Goal: Task Accomplishment & Management: Manage account settings

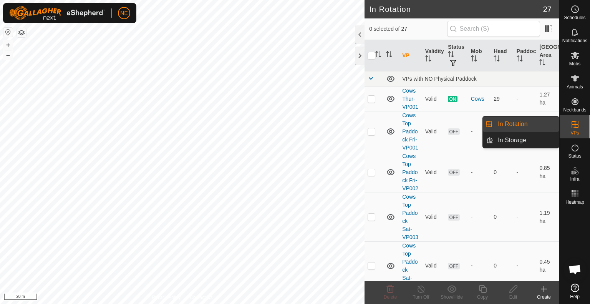
click at [528, 122] on link "In Rotation" at bounding box center [526, 123] width 66 height 15
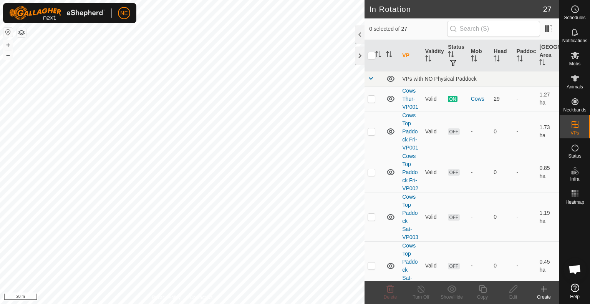
click at [547, 290] on icon at bounding box center [543, 288] width 9 height 9
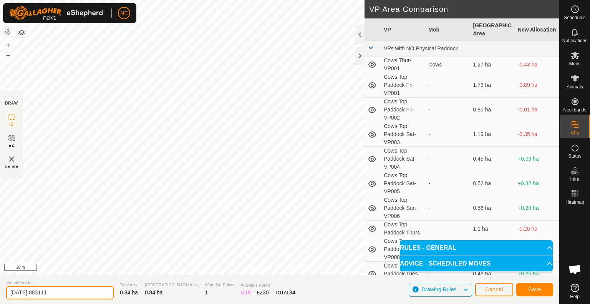
click at [60, 295] on input "[DATE] 083111" at bounding box center [60, 292] width 108 height 13
type input "Fri Heifers"
click at [545, 288] on button "Save" at bounding box center [534, 289] width 37 height 13
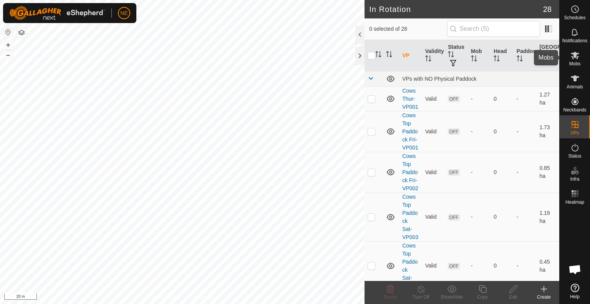
click at [573, 62] on span "Mobs" at bounding box center [574, 63] width 11 height 5
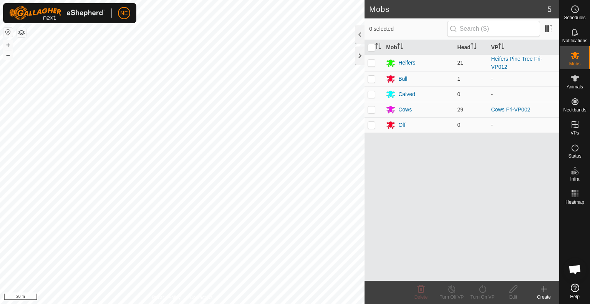
click at [373, 62] on p-checkbox at bounding box center [371, 63] width 8 height 6
checkbox input "true"
click at [488, 293] on div "Turn On VP" at bounding box center [482, 296] width 31 height 7
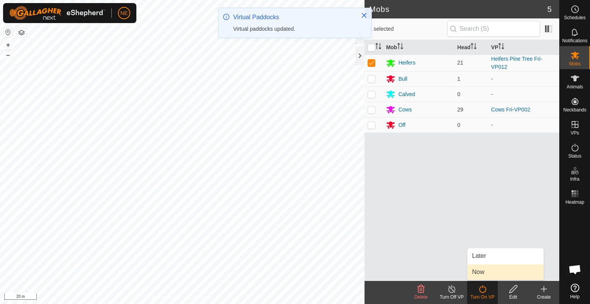
click at [478, 272] on link "Now" at bounding box center [505, 271] width 76 height 15
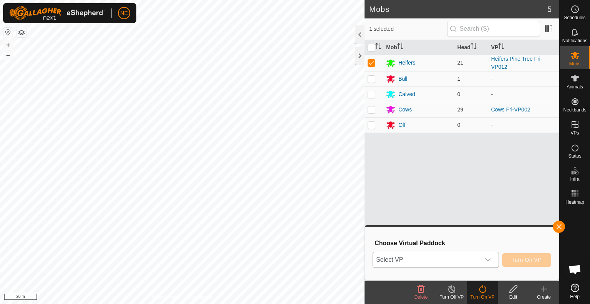
click at [483, 259] on div "dropdown trigger" at bounding box center [487, 259] width 15 height 15
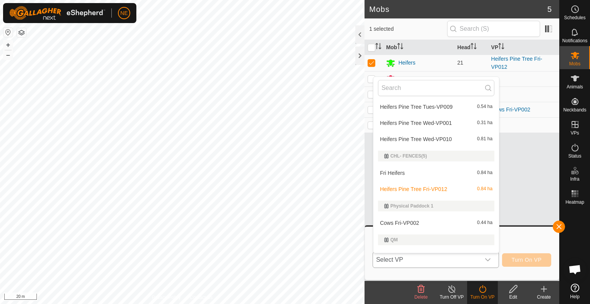
scroll to position [368, 0]
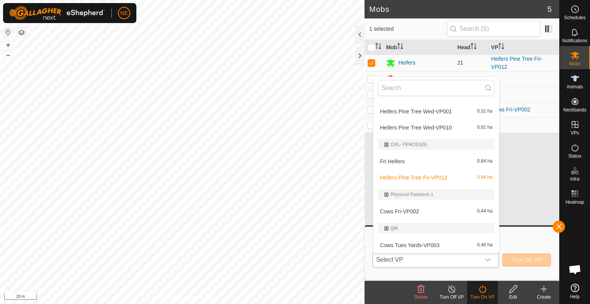
click at [392, 157] on li "Fri Heifers 0.84 ha" at bounding box center [436, 161] width 126 height 15
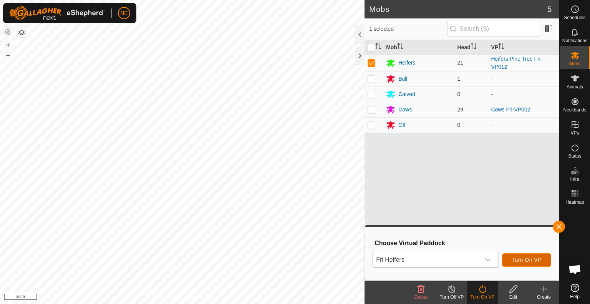
click at [523, 264] on button "Turn On VP" at bounding box center [526, 259] width 49 height 13
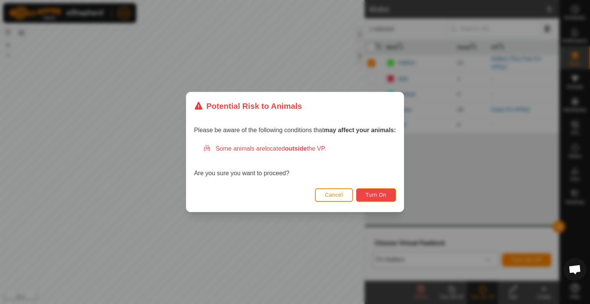
click at [384, 192] on span "Turn On" at bounding box center [376, 195] width 21 height 6
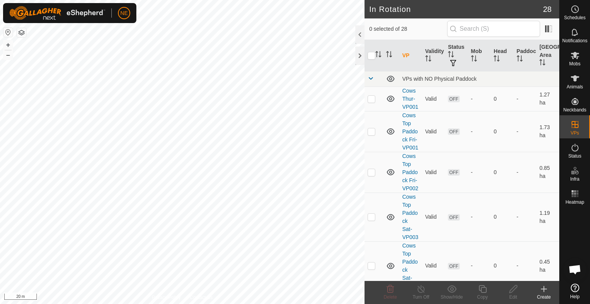
checkbox input "true"
checkbox input "false"
click at [483, 293] on icon at bounding box center [482, 289] width 8 height 8
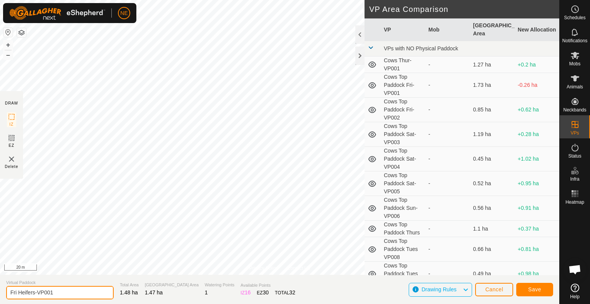
click at [17, 293] on input "Fri Heifers-VP001" at bounding box center [60, 292] width 108 height 13
type input "Sat Heifers-VP001"
click at [528, 291] on span "Save" at bounding box center [534, 289] width 13 height 6
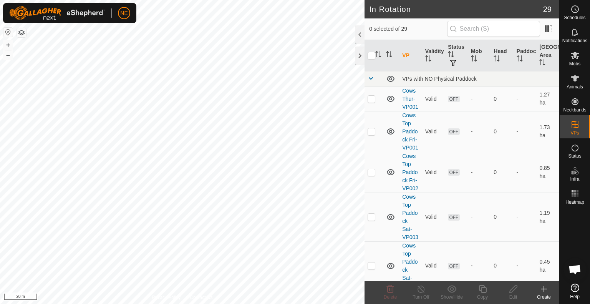
checkbox input "true"
click at [483, 291] on icon at bounding box center [483, 288] width 10 height 9
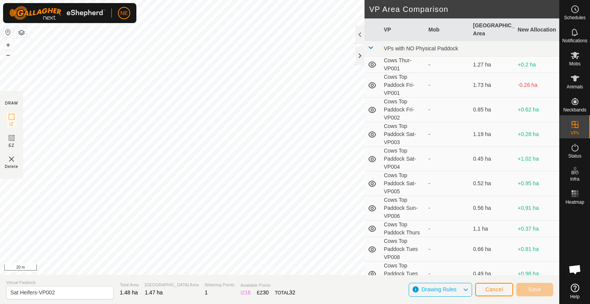
click at [174, 127] on div "NE Schedules Notifications Mobs Animals Neckbands VPs Status Infra Heatmap Help…" at bounding box center [295, 152] width 590 height 304
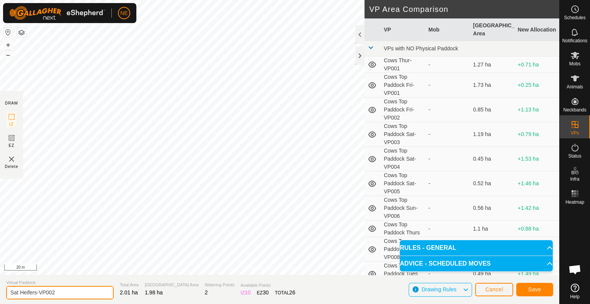
click at [19, 293] on input "Sat Heifers-VP002" at bounding box center [60, 292] width 108 height 13
type input "Sun Heifers-VP002"
click at [527, 286] on button "Save" at bounding box center [534, 289] width 37 height 13
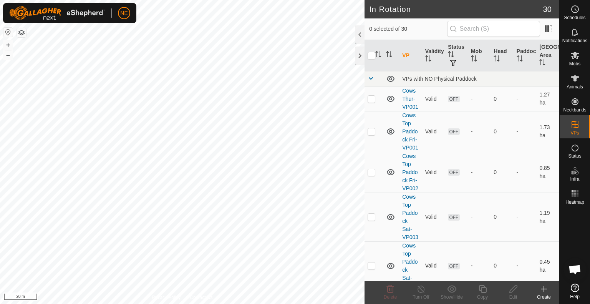
click at [376, 274] on div "In Rotation 30 0 selected of 30 VP Validity Status Mob Head Paddock Grazing Are…" at bounding box center [279, 152] width 559 height 304
click at [242, 303] on html "NE Schedules Notifications Mobs Animals Neckbands VPs Status Infra Heatmap Help…" at bounding box center [295, 152] width 590 height 304
click at [541, 294] on div "Create" at bounding box center [543, 296] width 31 height 7
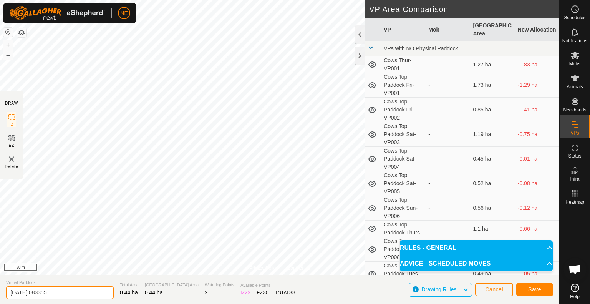
click at [83, 292] on input "[DATE] 083355" at bounding box center [60, 292] width 108 height 13
type input "Cows Tank Fri"
click at [534, 289] on span "Save" at bounding box center [534, 289] width 13 height 6
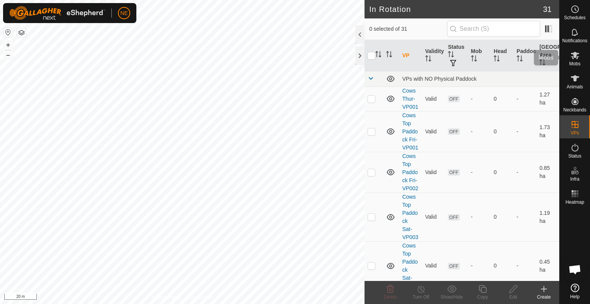
click at [575, 60] on es-mob-svg-icon at bounding box center [575, 55] width 14 height 12
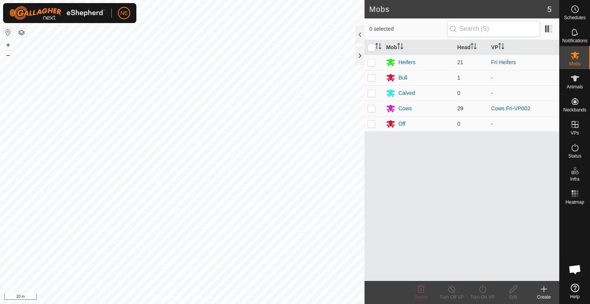
click at [373, 108] on p-checkbox at bounding box center [371, 108] width 8 height 6
checkbox input "true"
click at [478, 293] on div "Turn On VP" at bounding box center [482, 296] width 31 height 7
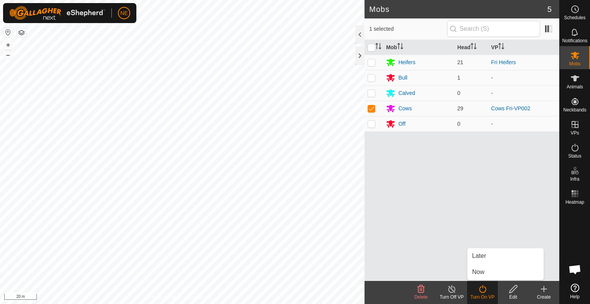
click at [479, 281] on div "Mob Head VP Heifers 21 Fri Heifers Bull 1 - Calved 0 - Cows 29 Cows Fri-VP002 O…" at bounding box center [461, 160] width 195 height 241
click at [477, 293] on div "Turn On VP" at bounding box center [482, 296] width 31 height 7
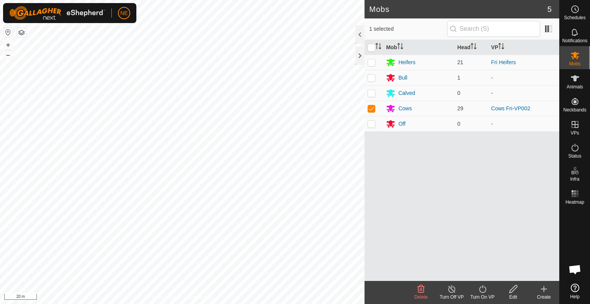
click at [484, 293] on div "Turn On VP" at bounding box center [482, 296] width 31 height 7
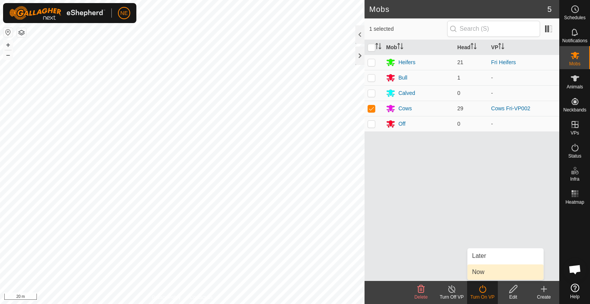
click at [480, 268] on link "Now" at bounding box center [505, 271] width 76 height 15
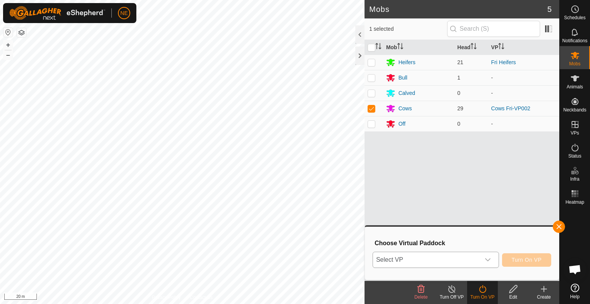
click at [496, 262] on p-select "Select VP" at bounding box center [435, 259] width 126 height 16
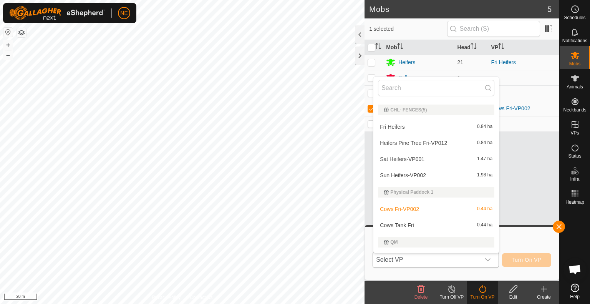
scroll to position [416, 0]
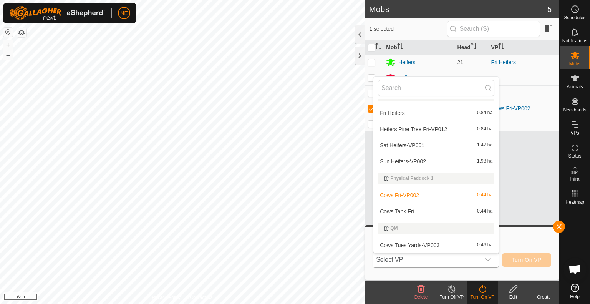
click at [413, 210] on li "Cows Tank Fri 0.44 ha" at bounding box center [436, 210] width 126 height 15
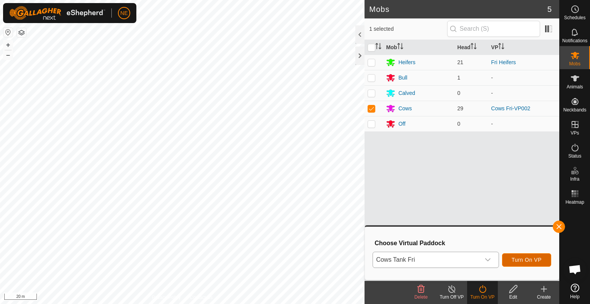
click at [516, 258] on span "Turn On VP" at bounding box center [526, 259] width 30 height 6
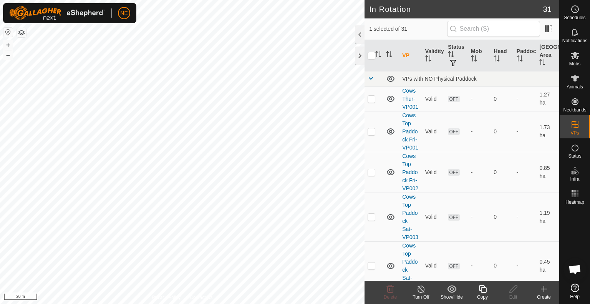
checkbox input "false"
checkbox input "true"
click at [482, 293] on icon at bounding box center [482, 289] width 8 height 8
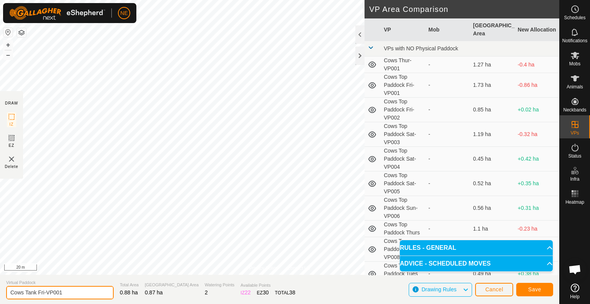
click at [44, 293] on input "Cows Tank Fri-VP001" at bounding box center [60, 292] width 108 height 13
type input "Cows Tank Sat-VP001"
click at [545, 288] on button "Save" at bounding box center [534, 289] width 37 height 13
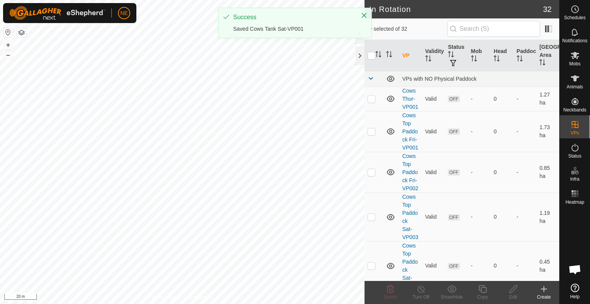
checkbox input "true"
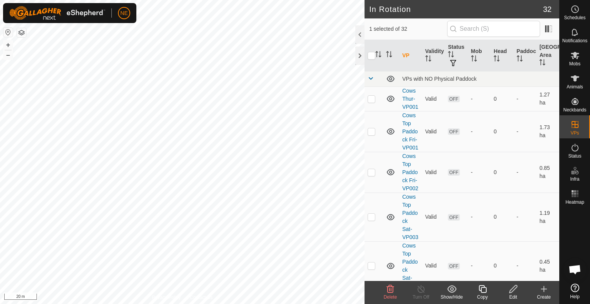
click at [483, 293] on icon at bounding box center [482, 289] width 8 height 8
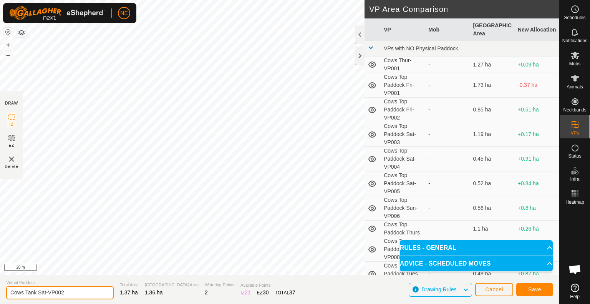
click at [46, 293] on input "Cows Tank Sat-VP002" at bounding box center [60, 292] width 108 height 13
type input "Cows Tank Sun-VP002"
click at [543, 289] on button "Save" at bounding box center [534, 289] width 37 height 13
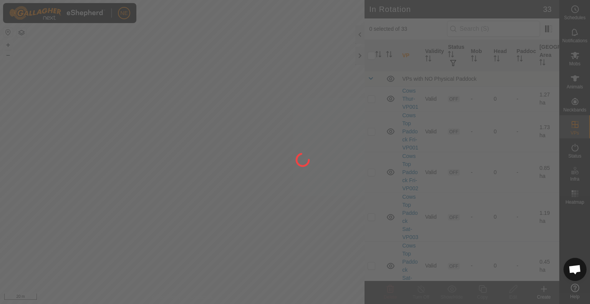
drag, startPoint x: 369, startPoint y: 104, endPoint x: 166, endPoint y: 220, distance: 234.2
click at [166, 220] on div at bounding box center [295, 152] width 590 height 304
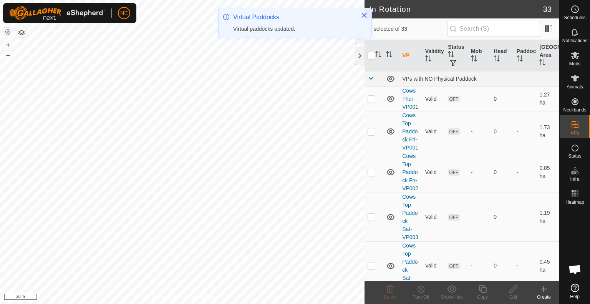
click at [370, 102] on p-checkbox at bounding box center [371, 99] width 8 height 6
checkbox input "true"
click at [372, 134] on p-checkbox at bounding box center [371, 131] width 8 height 6
checkbox input "true"
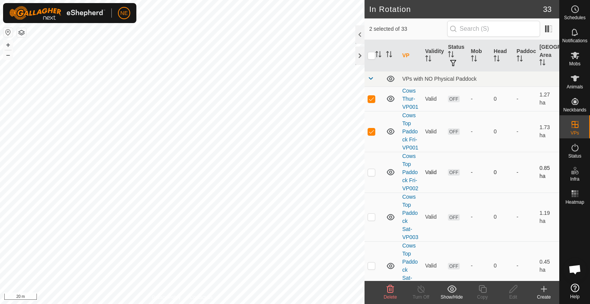
click at [372, 188] on td at bounding box center [373, 172] width 18 height 41
checkbox input "true"
click at [372, 220] on p-checkbox at bounding box center [371, 216] width 8 height 6
checkbox input "true"
click at [388, 291] on icon at bounding box center [389, 288] width 9 height 9
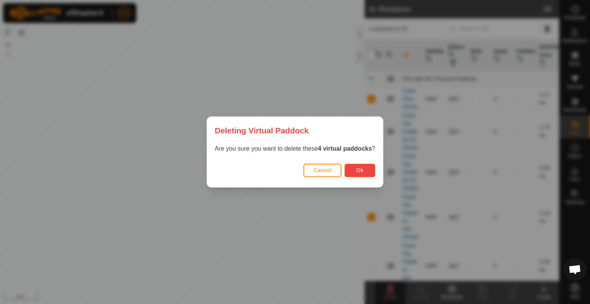
click at [360, 169] on span "Ok" at bounding box center [359, 170] width 7 height 6
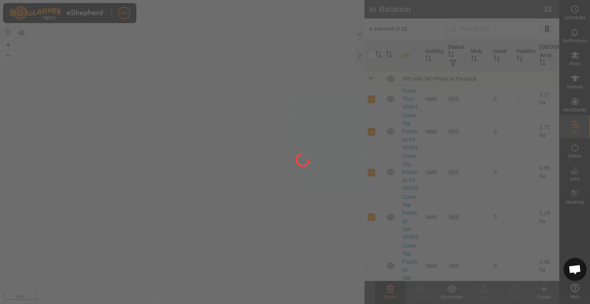
checkbox input "false"
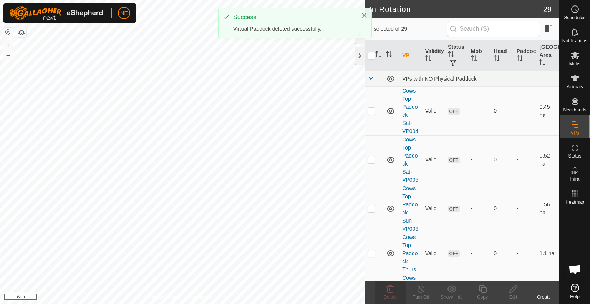
click at [372, 112] on p-checkbox at bounding box center [371, 111] width 8 height 6
checkbox input "true"
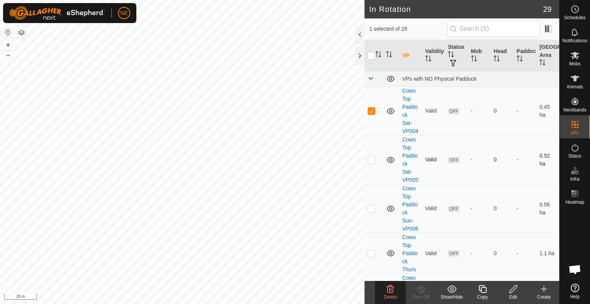
click at [371, 162] on p-checkbox at bounding box center [371, 159] width 8 height 6
checkbox input "true"
click at [370, 211] on p-checkbox at bounding box center [371, 208] width 8 height 6
checkbox input "true"
click at [369, 256] on p-checkbox at bounding box center [371, 253] width 8 height 6
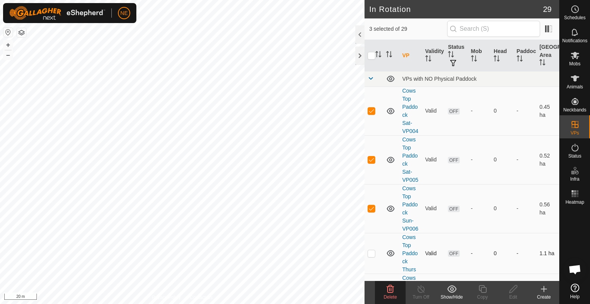
checkbox input "true"
click at [387, 291] on icon at bounding box center [390, 289] width 7 height 8
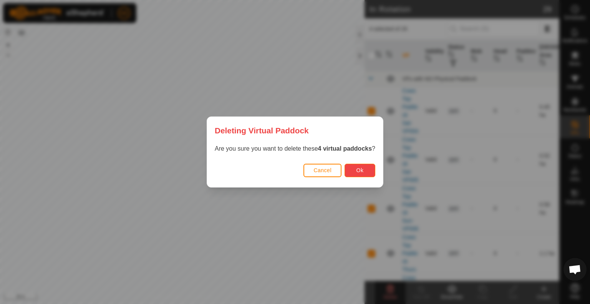
click at [359, 173] on span "Ok" at bounding box center [359, 170] width 7 height 6
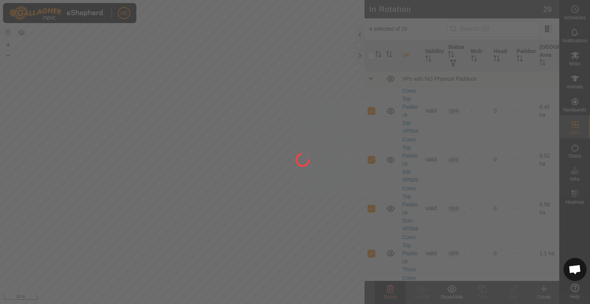
checkbox input "false"
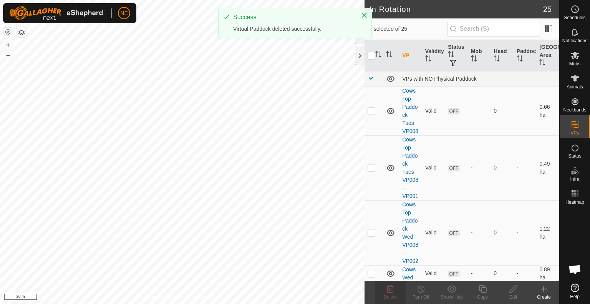
click at [366, 111] on td at bounding box center [373, 110] width 18 height 49
checkbox input "true"
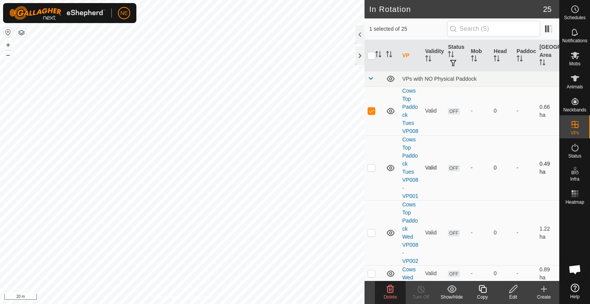
click at [372, 170] on p-checkbox at bounding box center [371, 167] width 8 height 6
checkbox input "true"
click at [369, 235] on p-checkbox at bounding box center [371, 232] width 8 height 6
checkbox input "true"
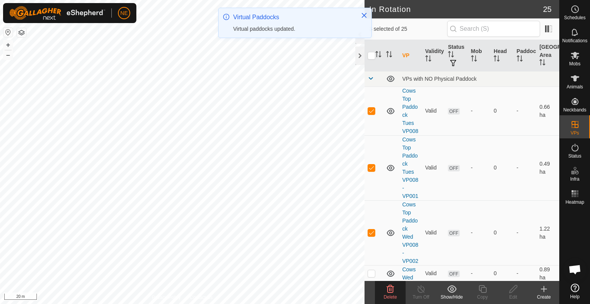
click at [390, 297] on span "Delete" at bounding box center [390, 296] width 13 height 5
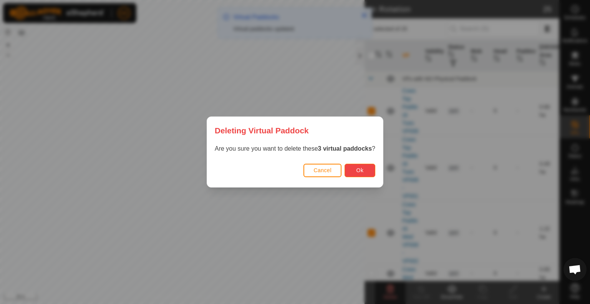
click at [353, 166] on button "Ok" at bounding box center [359, 170] width 31 height 13
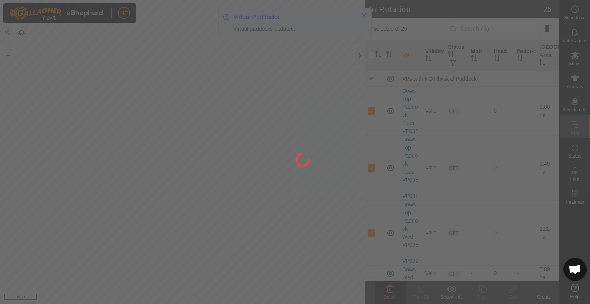
checkbox input "false"
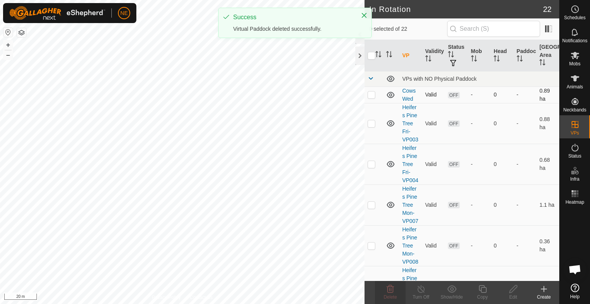
click at [372, 93] on p-checkbox at bounding box center [371, 94] width 8 height 6
checkbox input "true"
click at [370, 126] on p-checkbox at bounding box center [371, 123] width 8 height 6
checkbox input "true"
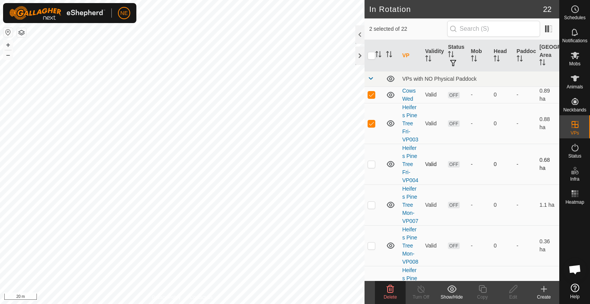
click at [370, 167] on p-checkbox at bounding box center [371, 164] width 8 height 6
checkbox input "true"
click at [372, 208] on p-checkbox at bounding box center [371, 205] width 8 height 6
checkbox input "true"
click at [373, 248] on p-checkbox at bounding box center [371, 245] width 8 height 6
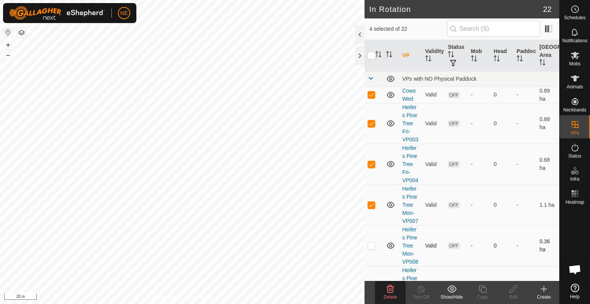
checkbox input "true"
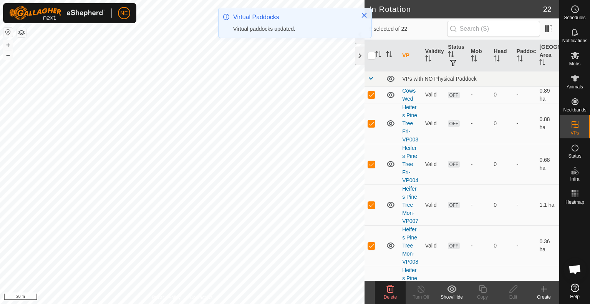
click at [385, 295] on span "Delete" at bounding box center [390, 296] width 13 height 5
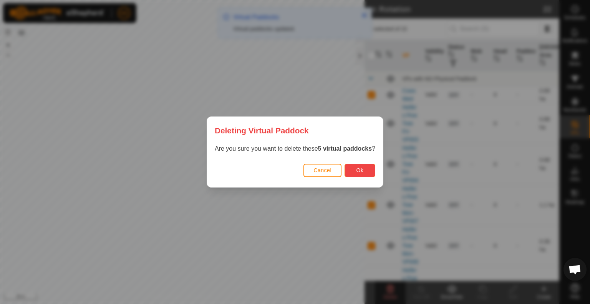
click at [360, 171] on span "Ok" at bounding box center [359, 170] width 7 height 6
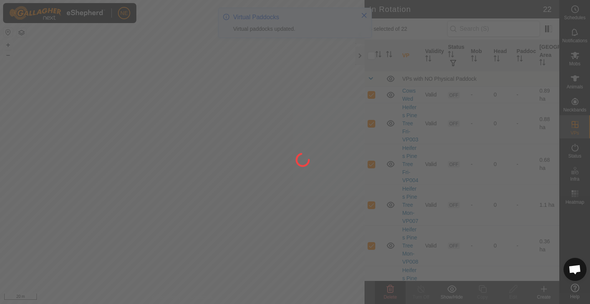
checkbox input "false"
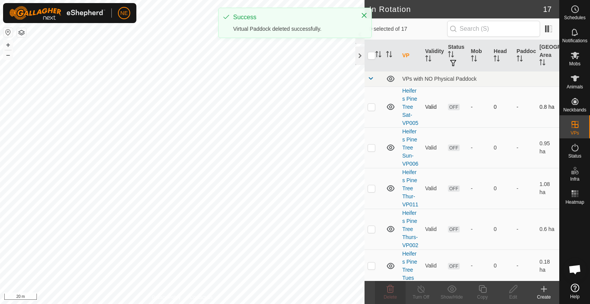
click at [371, 109] on p-checkbox at bounding box center [371, 107] width 8 height 6
checkbox input "true"
click at [372, 151] on p-checkbox at bounding box center [371, 147] width 8 height 6
checkbox input "true"
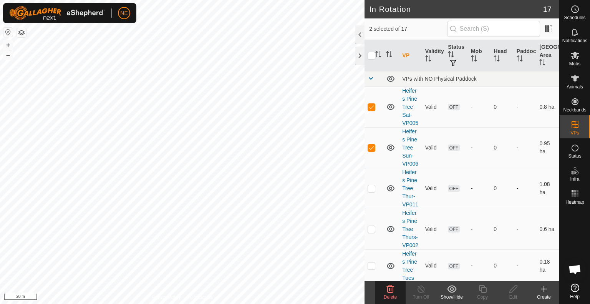
click at [372, 191] on p-checkbox at bounding box center [371, 188] width 8 height 6
checkbox input "true"
click at [369, 232] on p-checkbox at bounding box center [371, 229] width 8 height 6
checkbox input "true"
click at [390, 294] on span "Delete" at bounding box center [390, 296] width 13 height 5
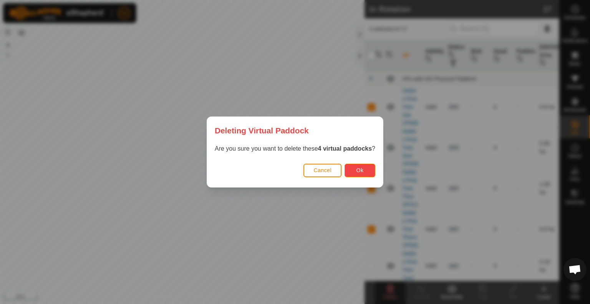
click at [360, 175] on button "Ok" at bounding box center [359, 170] width 31 height 13
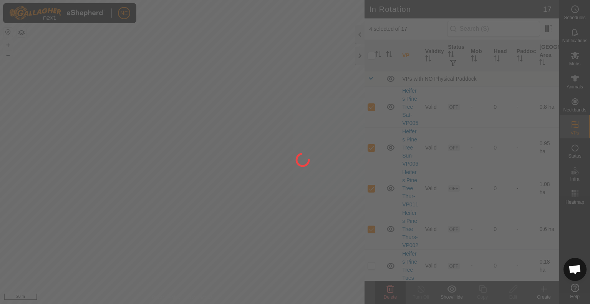
checkbox input "false"
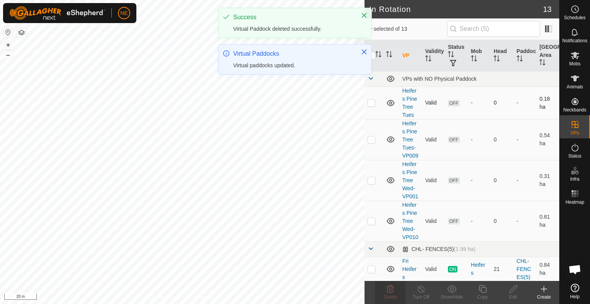
click at [373, 106] on td at bounding box center [373, 102] width 18 height 33
checkbox input "true"
click at [373, 146] on td at bounding box center [373, 139] width 18 height 41
checkbox input "true"
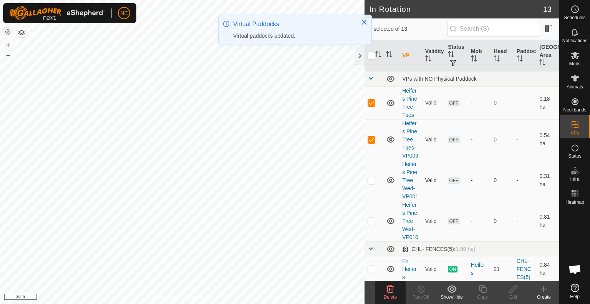
click at [370, 183] on p-checkbox at bounding box center [371, 180] width 8 height 6
checkbox input "true"
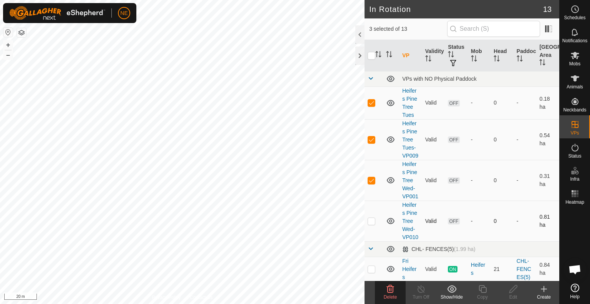
click at [372, 241] on td at bounding box center [373, 220] width 18 height 41
checkbox input "true"
click at [393, 296] on span "Delete" at bounding box center [390, 296] width 13 height 5
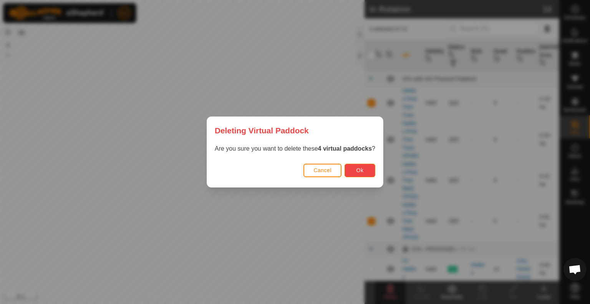
click at [365, 167] on button "Ok" at bounding box center [359, 170] width 31 height 13
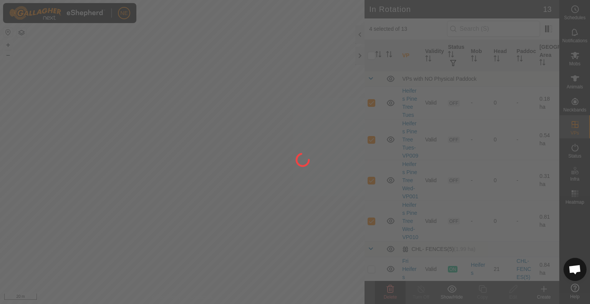
checkbox input "false"
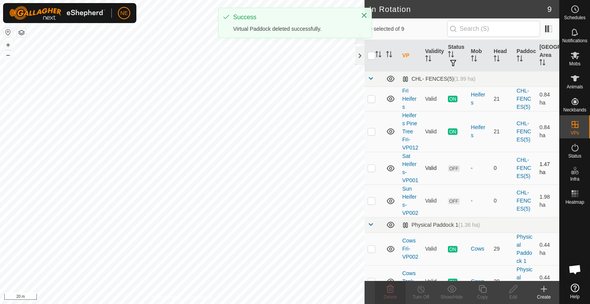
click at [373, 171] on p-checkbox at bounding box center [371, 168] width 8 height 6
checkbox input "true"
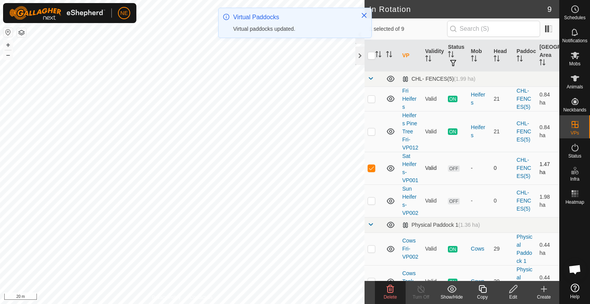
click at [370, 171] on p-checkbox at bounding box center [371, 168] width 8 height 6
checkbox input "false"
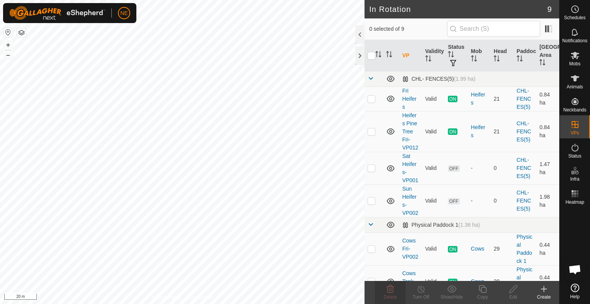
click at [283, 303] on html "NE Schedules Notifications Mobs Animals Neckbands VPs Status Infra Heatmap Help…" at bounding box center [295, 152] width 590 height 304
